Goal: Transaction & Acquisition: Purchase product/service

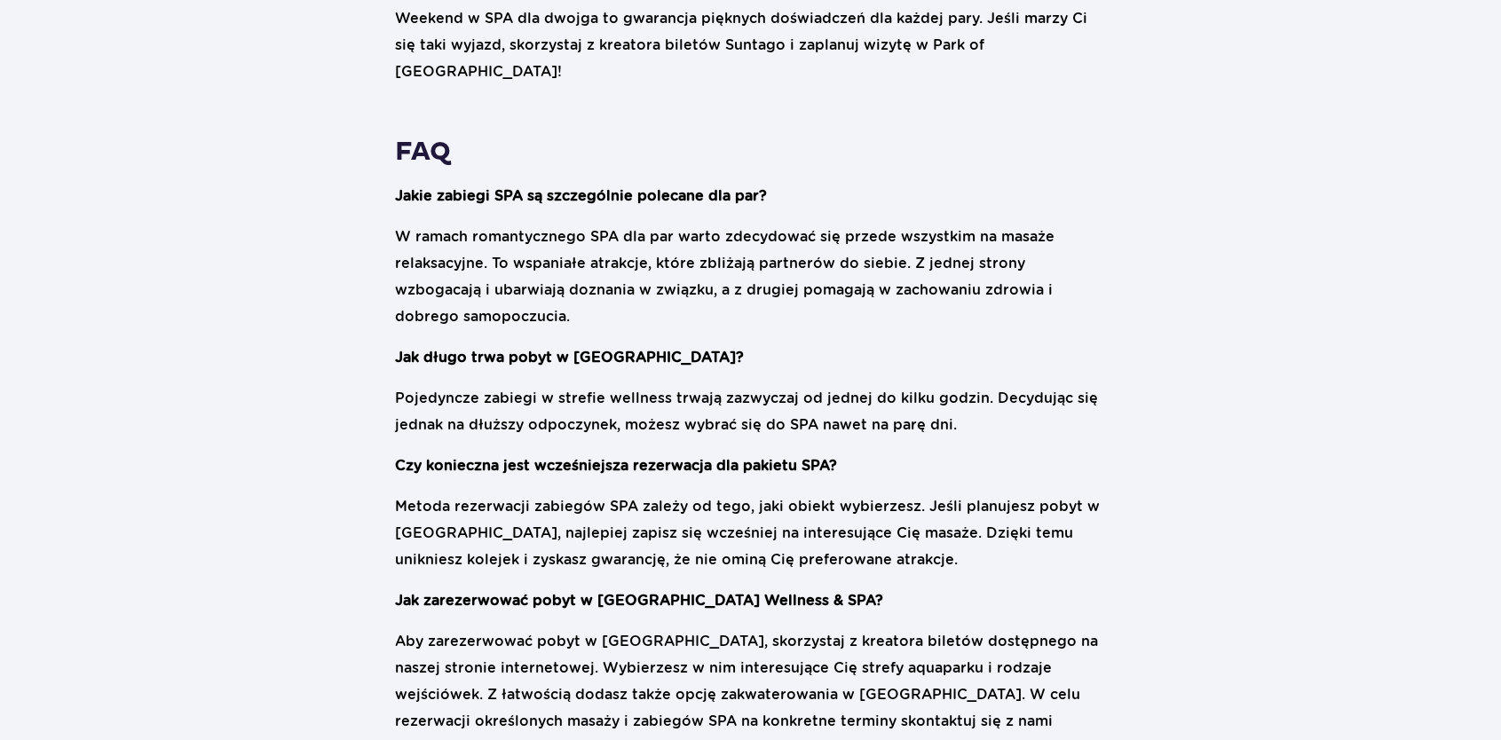
scroll to position [3462, 0]
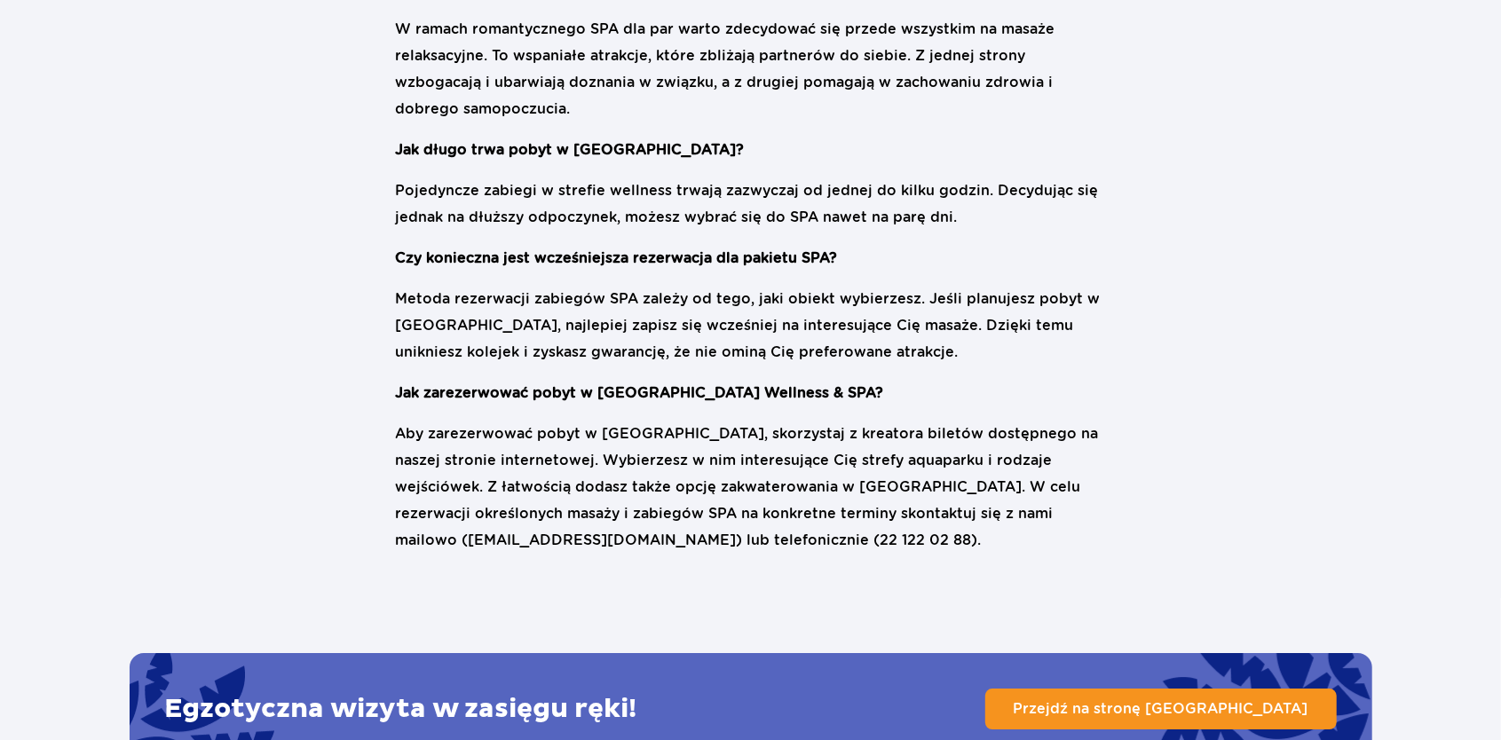
click at [1271, 689] on link "Przejdź na stronę Suntago" at bounding box center [1161, 709] width 352 height 41
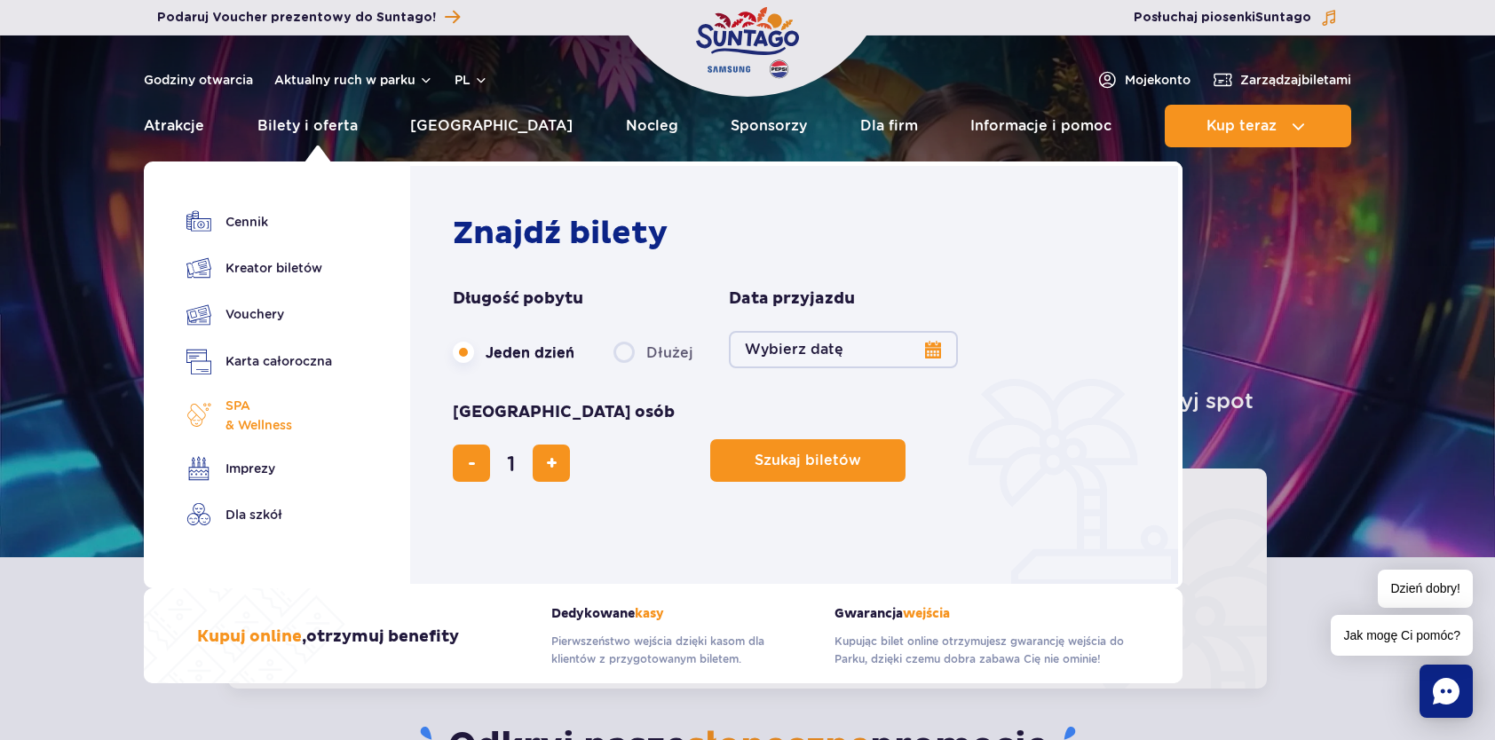
click at [281, 423] on span "SPA & Wellness" at bounding box center [258, 415] width 67 height 39
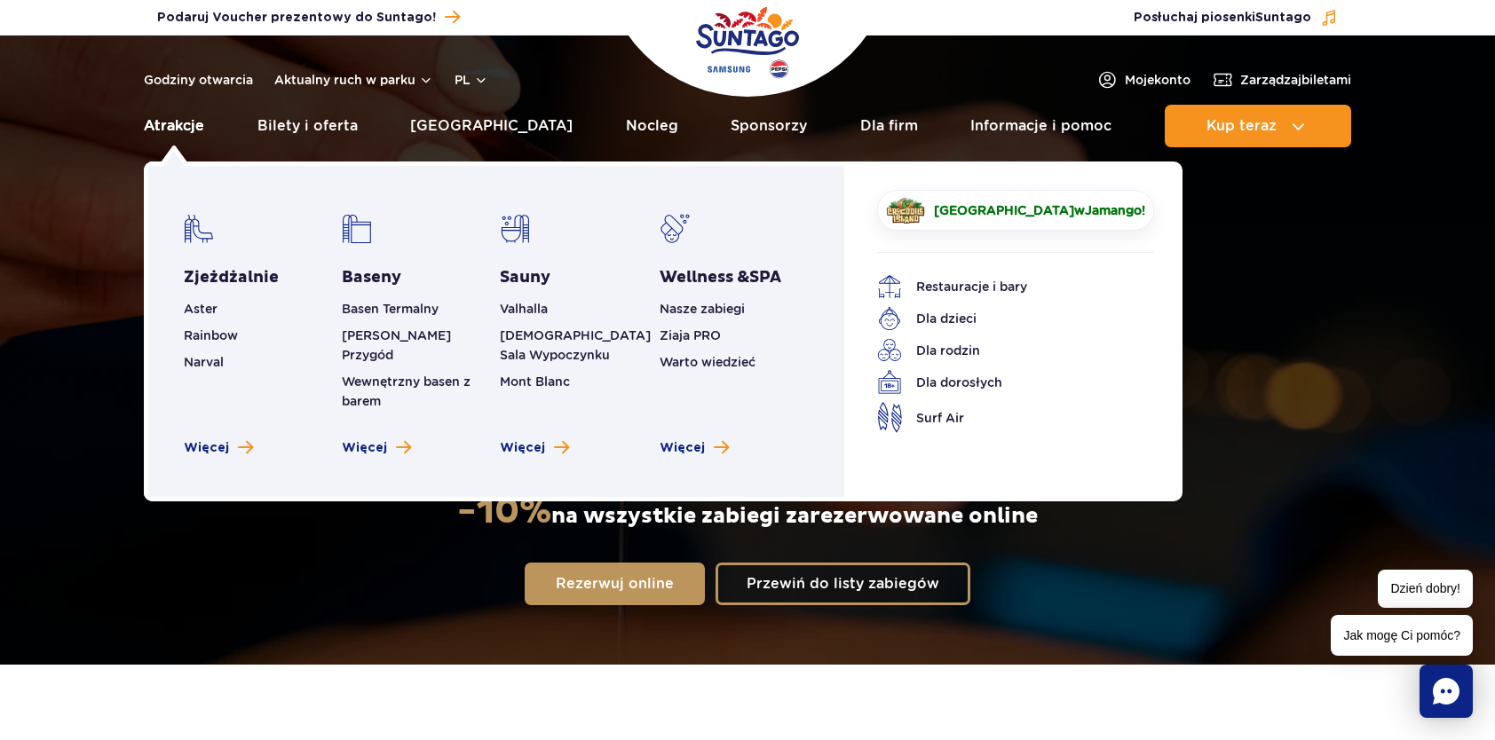
click at [170, 130] on link "Atrakcje" at bounding box center [174, 126] width 60 height 43
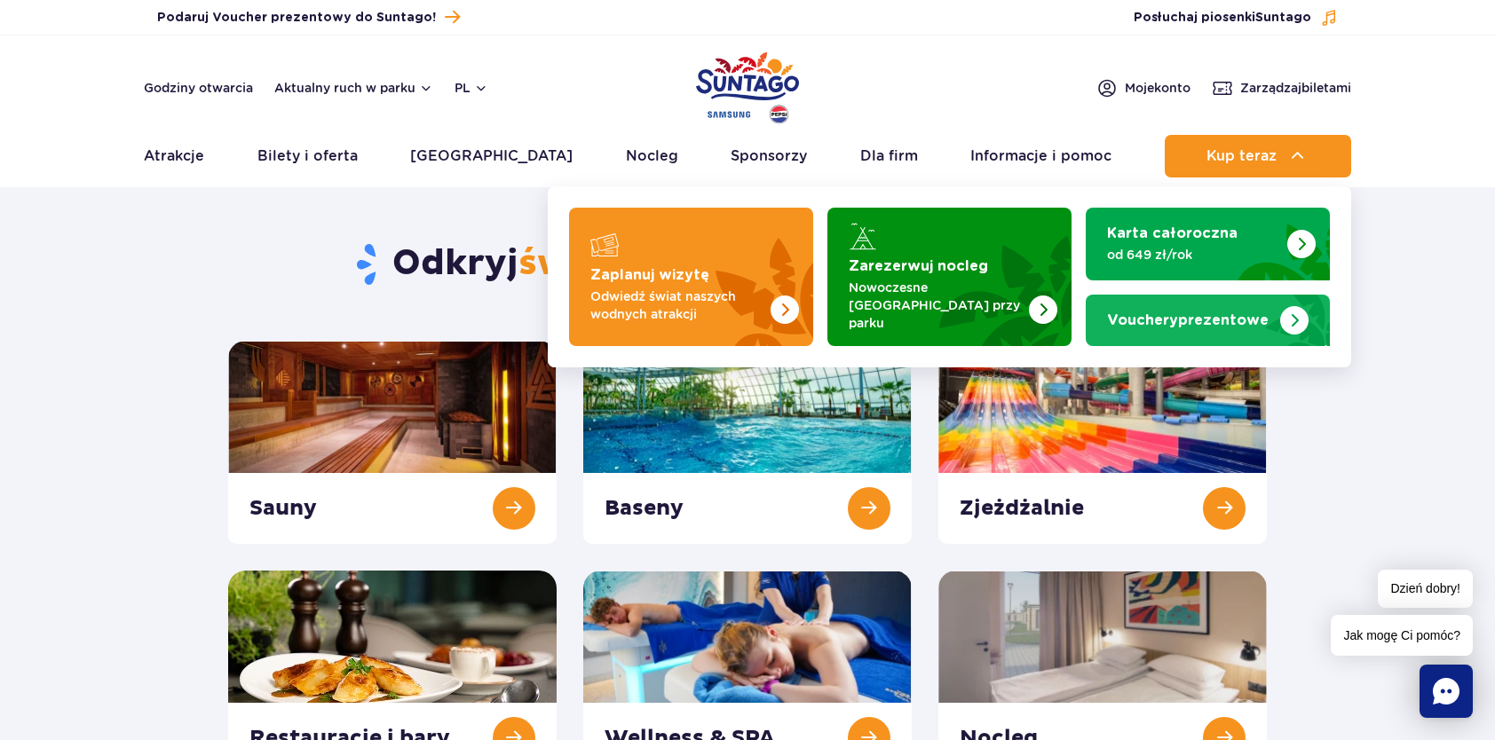
click at [1197, 313] on strong "Vouchery prezentowe" at bounding box center [1188, 320] width 162 height 14
